Goal: Transaction & Acquisition: Purchase product/service

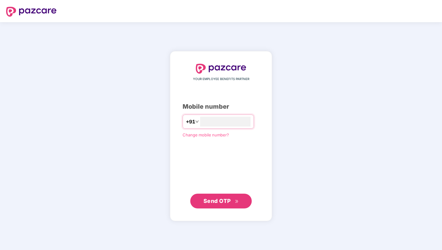
type input "**********"
click at [221, 199] on span "Send OTP" at bounding box center [216, 200] width 27 height 6
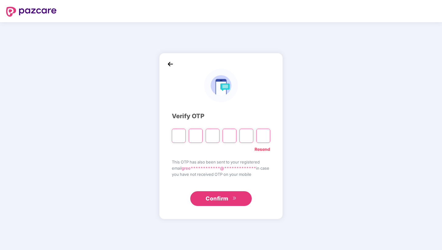
type input "*"
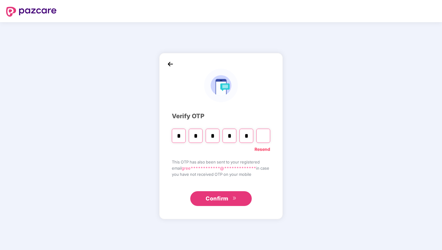
type input "*"
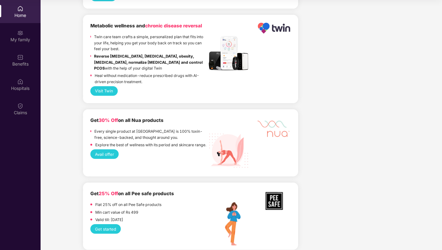
scroll to position [1381, 0]
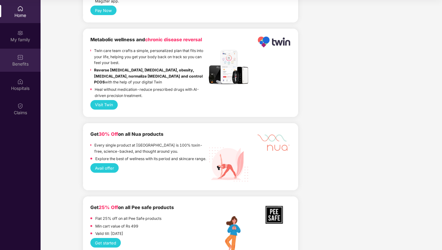
click at [20, 60] on img at bounding box center [20, 57] width 6 height 6
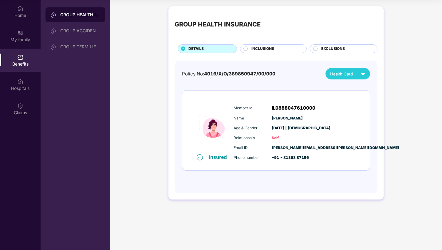
click at [260, 43] on div "GROUP HEALTH INSURANCE DETAILS INCLUSIONS EXCLUSIONS" at bounding box center [276, 32] width 203 height 41
click at [260, 44] on div "GROUP HEALTH INSURANCE DETAILS INCLUSIONS EXCLUSIONS" at bounding box center [276, 32] width 203 height 41
click at [260, 49] on span "INCLUSIONS" at bounding box center [262, 49] width 23 height 6
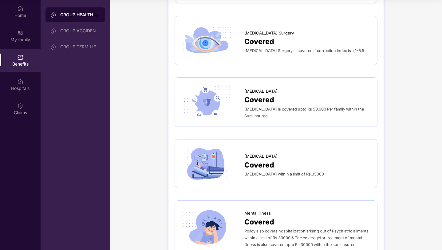
scroll to position [1039, 0]
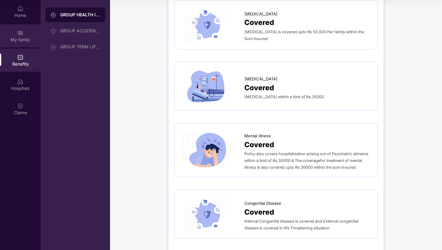
click at [22, 32] on img at bounding box center [20, 33] width 6 height 6
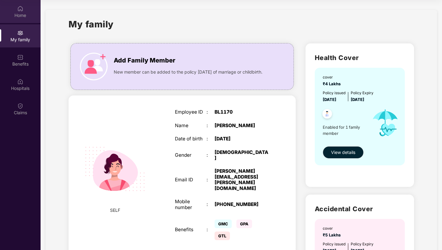
click at [22, 16] on div "Home" at bounding box center [20, 15] width 41 height 6
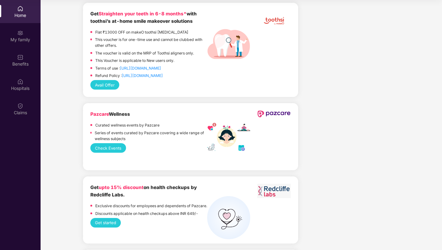
scroll to position [890, 0]
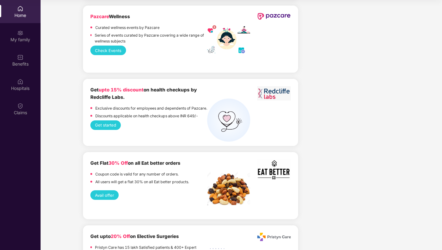
click at [115, 130] on button "Get started" at bounding box center [105, 125] width 30 height 10
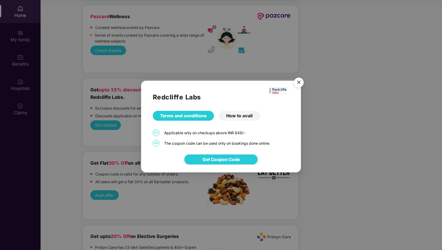
click at [297, 79] on img "Close" at bounding box center [298, 83] width 17 height 17
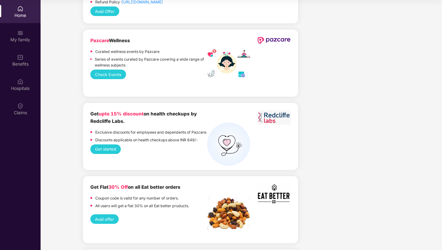
scroll to position [863, 0]
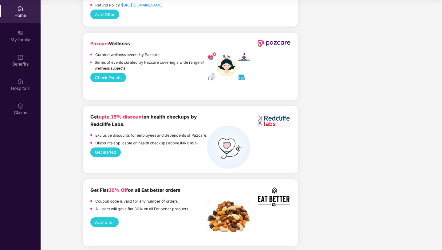
click at [110, 75] on button "Check Events" at bounding box center [108, 78] width 36 height 10
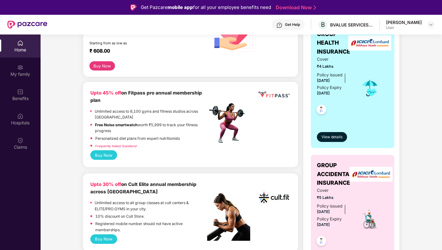
scroll to position [109, 0]
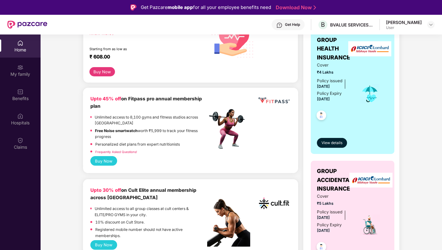
click at [118, 100] on b "Upto 45% off" at bounding box center [105, 99] width 31 height 6
click at [111, 159] on button "Buy Now" at bounding box center [103, 161] width 27 height 10
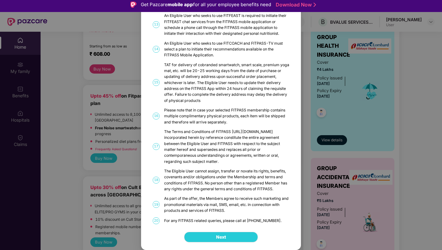
scroll to position [0, 0]
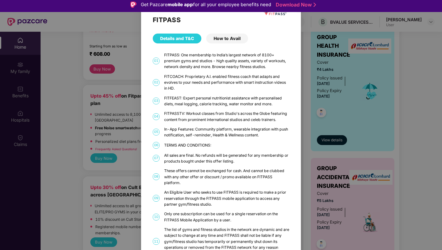
click at [106, 172] on div "FITPASS Details and T&C How to Avail 01 FITPASS: One membership to India’s larg…" at bounding box center [221, 125] width 442 height 250
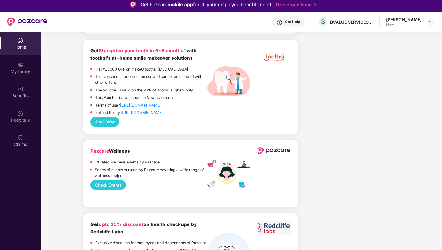
scroll to position [916, 0]
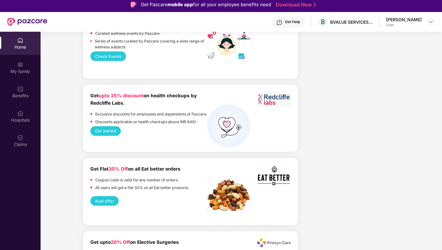
click at [112, 134] on button "Get started" at bounding box center [105, 131] width 30 height 10
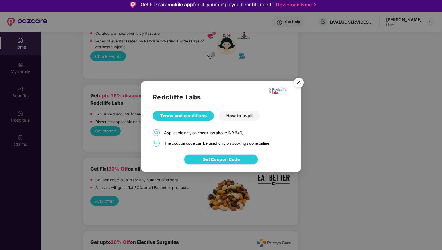
click at [242, 159] on button "Get Coupon Code" at bounding box center [221, 159] width 74 height 10
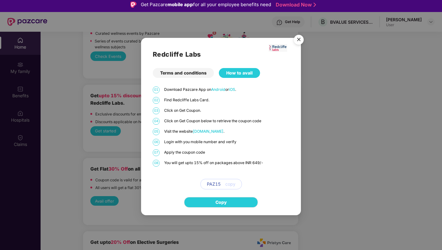
click at [297, 45] on img "Close" at bounding box center [298, 40] width 17 height 17
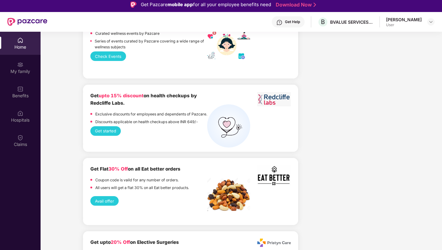
click at [2, 45] on div "Home" at bounding box center [20, 47] width 41 height 6
click at [36, 23] on img at bounding box center [27, 22] width 40 height 8
click at [14, 17] on div at bounding box center [27, 22] width 40 height 20
